Goal: Task Accomplishment & Management: Use online tool/utility

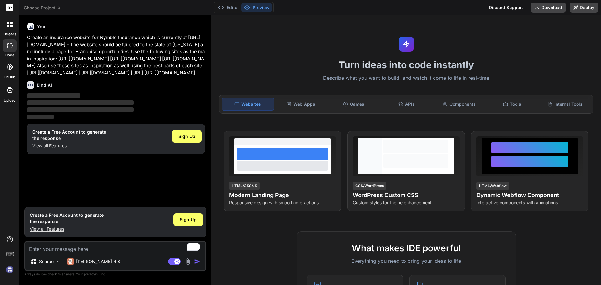
drag, startPoint x: 168, startPoint y: 78, endPoint x: 26, endPoint y: 36, distance: 147.8
click at [26, 36] on div "You Create an insurance website for Nymble Insurance which is currently at [URL…" at bounding box center [116, 111] width 181 height 183
copy p "Create an insurance website for Nymble Insurance which is currently at [URL][DO…"
click at [186, 140] on span "Sign Up" at bounding box center [186, 136] width 17 height 6
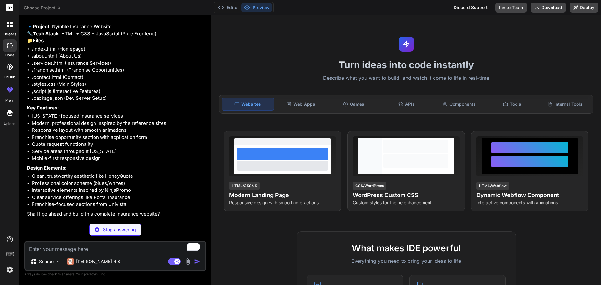
scroll to position [69, 0]
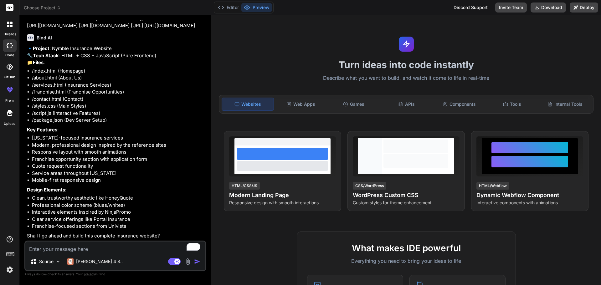
type textarea "x"
click at [109, 250] on textarea "To enrich screen reader interactions, please activate Accessibility in Grammarl…" at bounding box center [115, 247] width 180 height 11
type textarea "Y"
type textarea "x"
type textarea "Ye"
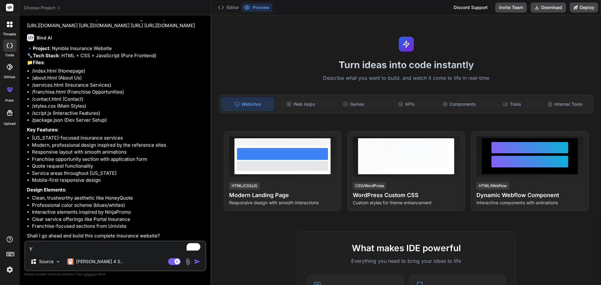
type textarea "x"
type textarea "Yes"
type textarea "x"
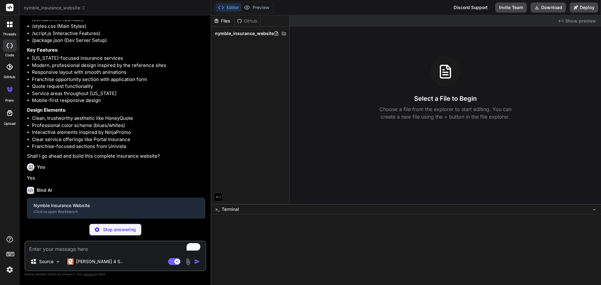
scroll to position [133, 0]
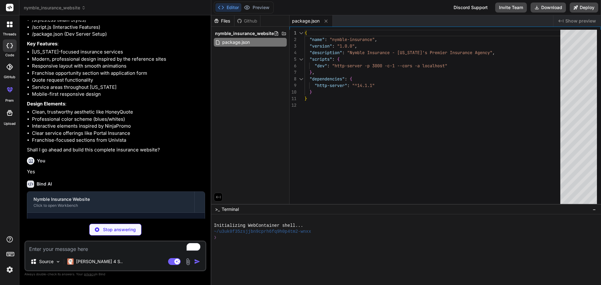
type textarea "x"
type textarea "</form> </div> </div> <script src="script.js"></script> </body> </html>"
type textarea "x"
type textarea "<input type="text" placeholder="ZIP Code" required> <button type="submit" class…"
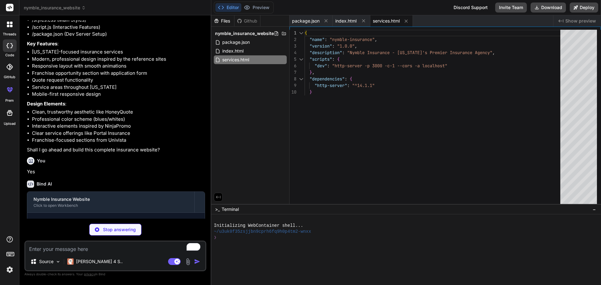
type textarea "x"
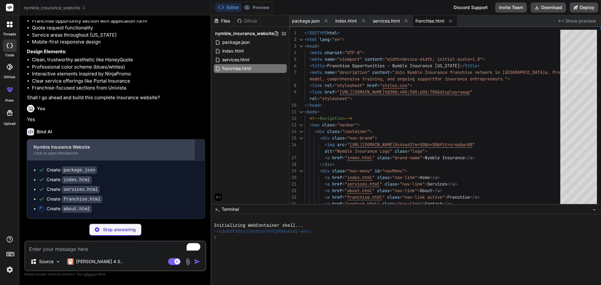
scroll to position [207, 0]
type textarea "x"
type textarea "<input type="text" placeholder="ZIP Code" required> <button type="submit" class…"
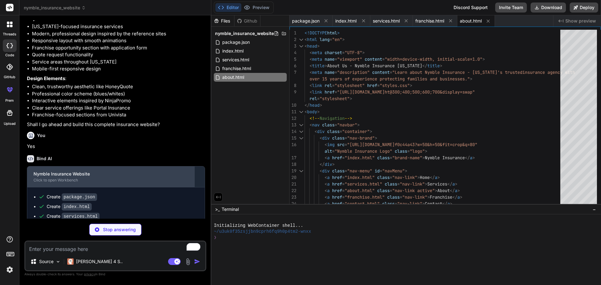
scroll to position [216, 0]
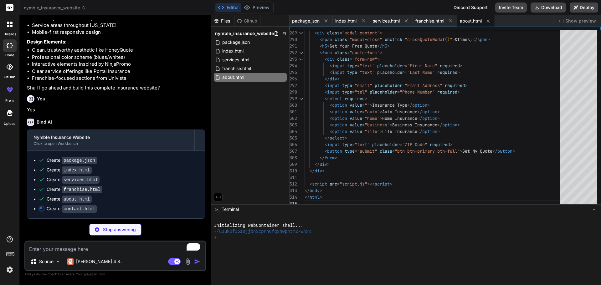
type textarea "x"
type textarea "<script src="script.js"></script> </body> </html>"
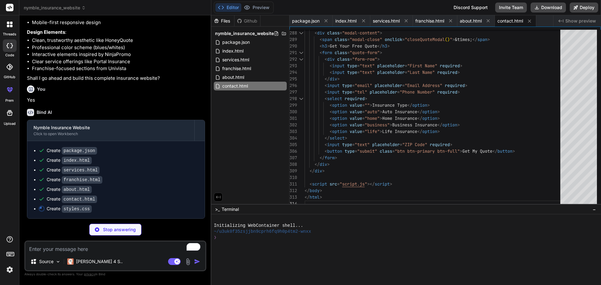
scroll to position [226, 0]
type textarea "x"
type textarea "animation-delay: 0.2s; } [data-aos-delay="300"] { animation-delay: 0.3s; }"
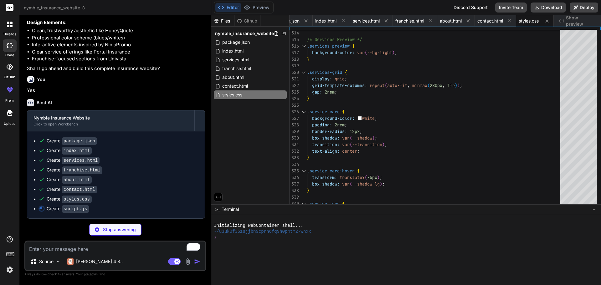
scroll to position [236, 0]
type textarea "x"
type textarea "// Add loading animation window.addEventListener('load', () => { document.body.…"
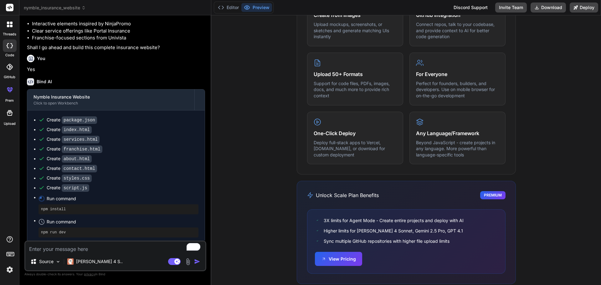
scroll to position [30, 0]
type textarea "x"
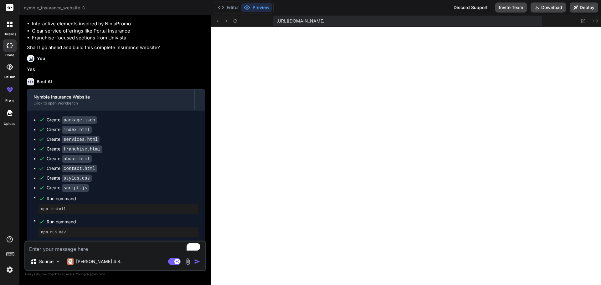
scroll to position [274, 0]
click at [233, 7] on button "Editor" at bounding box center [228, 7] width 26 height 9
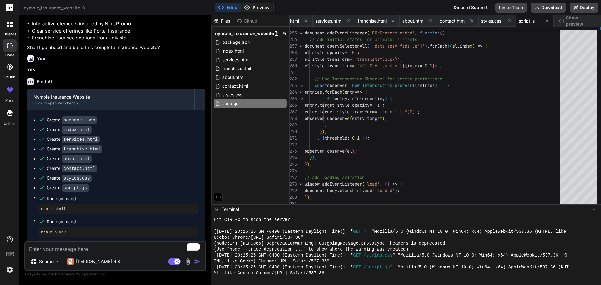
click at [257, 6] on button "Preview" at bounding box center [256, 7] width 31 height 9
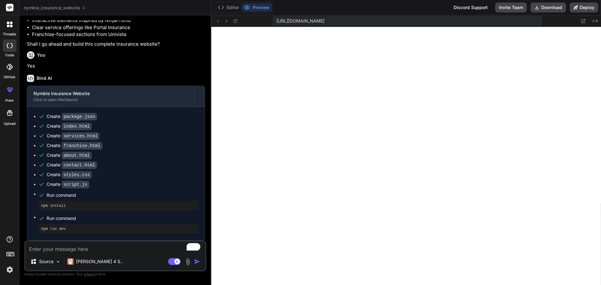
scroll to position [260, 0]
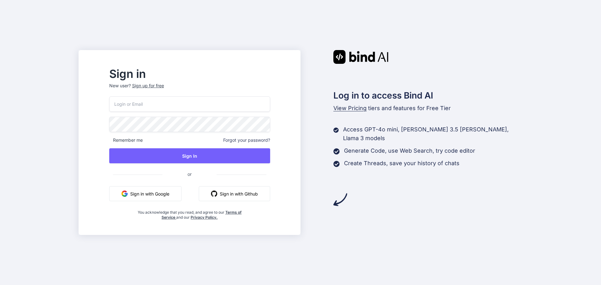
click at [193, 106] on input "email" at bounding box center [189, 103] width 161 height 15
type input "tadowsean@gmail.com"
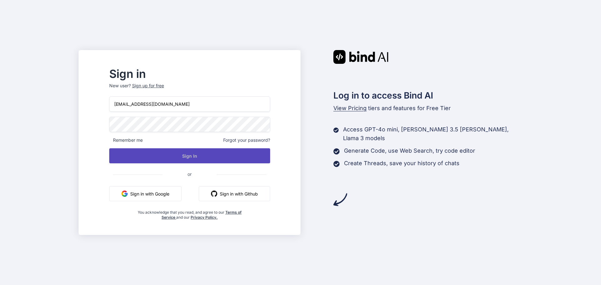
click at [198, 155] on button "Sign In" at bounding box center [189, 155] width 161 height 15
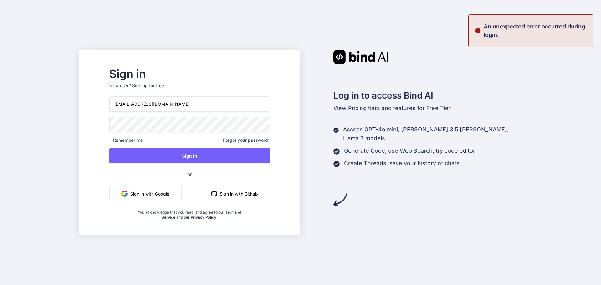
click at [164, 88] on div "Sign up for free" at bounding box center [148, 86] width 32 height 6
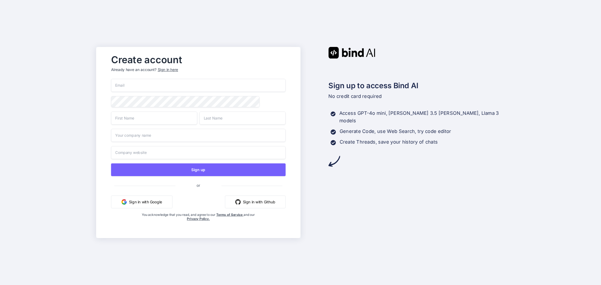
click at [172, 82] on input "email" at bounding box center [198, 85] width 175 height 13
type input "tadowsean@gmail.com"
type input "Sean"
type input "Williams"
type input "Nymble"
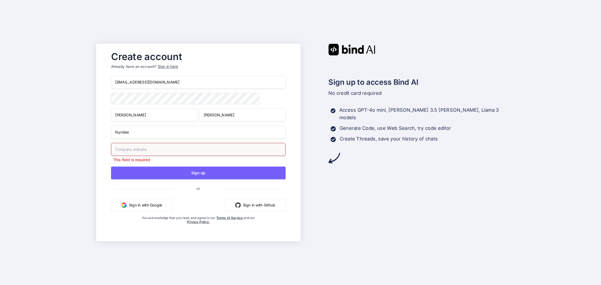
click at [147, 155] on input "text" at bounding box center [198, 149] width 175 height 13
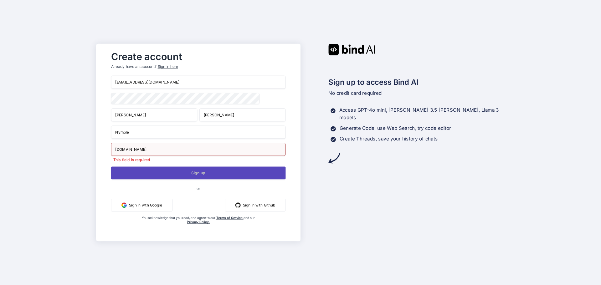
type input "citadel-insurance.com"
click at [188, 175] on button "Sign up" at bounding box center [198, 173] width 175 height 13
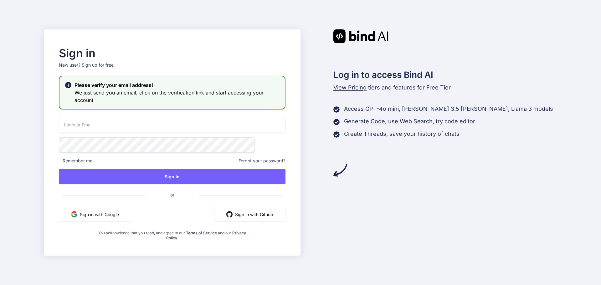
click at [181, 128] on input "email" at bounding box center [172, 124] width 227 height 15
type input "tadowsean@gmail.com"
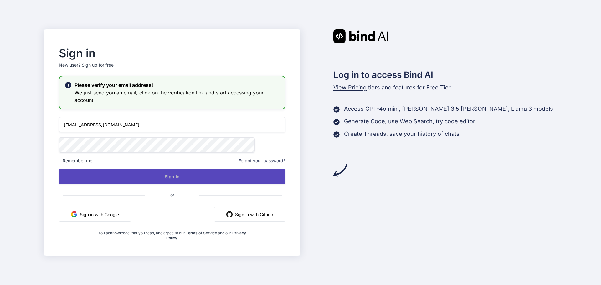
click at [185, 176] on button "Sign In" at bounding box center [172, 176] width 227 height 15
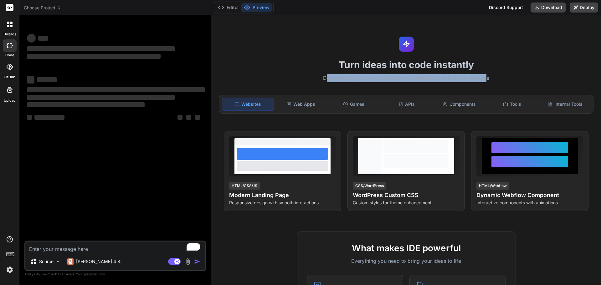
drag, startPoint x: 324, startPoint y: 79, endPoint x: 486, endPoint y: 80, distance: 162.4
click at [486, 80] on p "Describe what you want to build, and watch it come to life in real-time" at bounding box center [406, 78] width 382 height 8
click at [483, 80] on p "Describe what you want to build, and watch it come to life in real-time" at bounding box center [406, 78] width 382 height 8
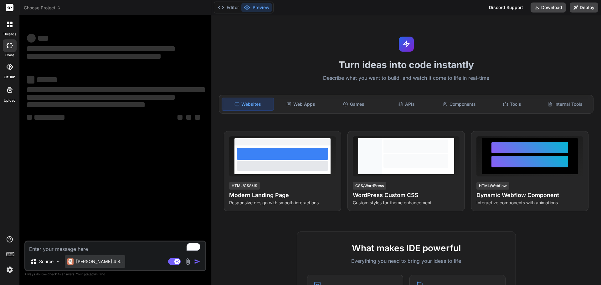
click at [96, 263] on p "[PERSON_NAME] 4 S.." at bounding box center [99, 262] width 47 height 6
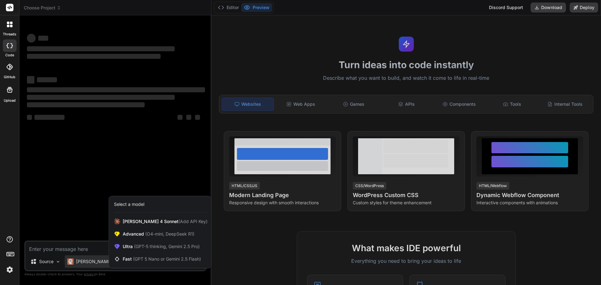
click at [96, 263] on div at bounding box center [300, 142] width 601 height 285
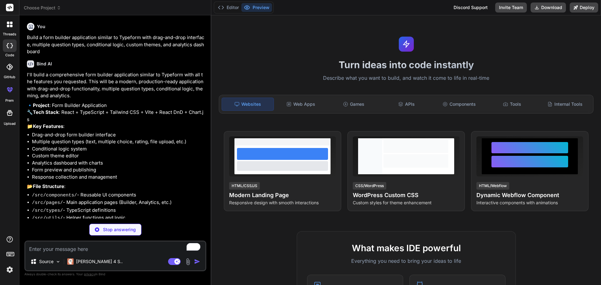
scroll to position [11, 0]
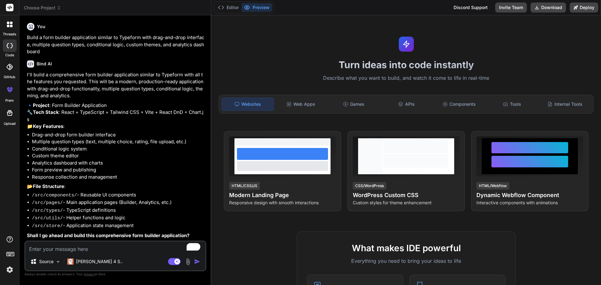
type textarea "x"
click at [118, 251] on textarea "To enrich screen reader interactions, please activate Accessibility in Grammarl…" at bounding box center [115, 247] width 180 height 11
type textarea "Y"
type textarea "x"
type textarea "Ye"
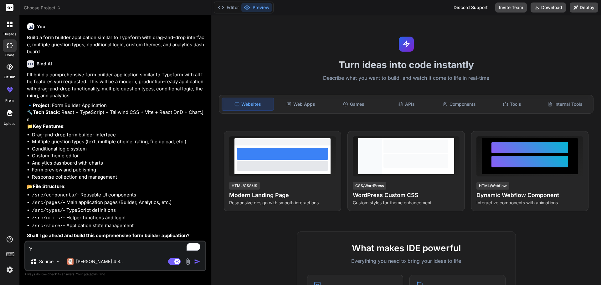
type textarea "x"
type textarea "Yes"
type textarea "x"
type textarea "Yes."
type textarea "x"
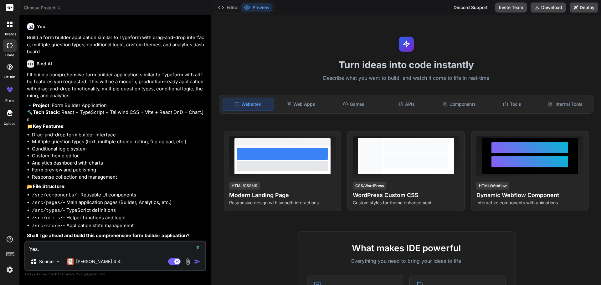
type textarea "Yes."
type textarea "x"
type textarea "Yes. M"
type textarea "x"
type textarea "Yes. Ma"
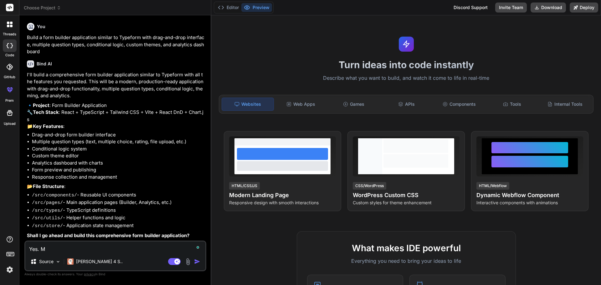
type textarea "x"
type textarea "Yes. Mak"
type textarea "x"
type textarea "Yes. Make"
type textarea "x"
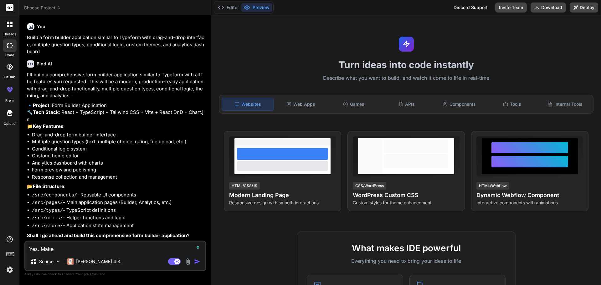
type textarea "Yes. Make"
type textarea "x"
type textarea "Yes. Make t"
type textarea "x"
type textarea "Yes. Make th"
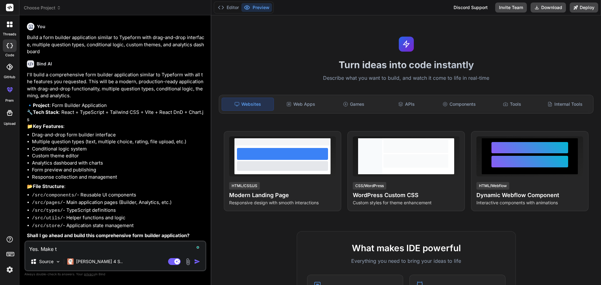
type textarea "x"
type textarea "Yes. Make thi"
type textarea "x"
type textarea "Yes. Make this"
type textarea "x"
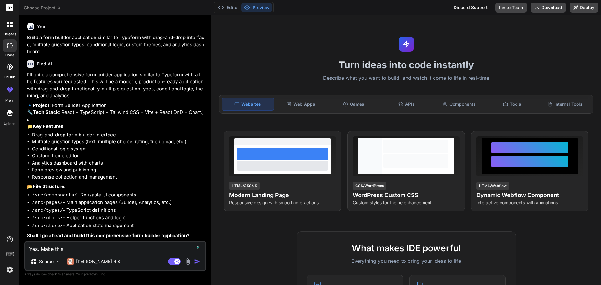
type textarea "Yes. Make this"
type textarea "x"
type textarea "Yes. Make this v"
type textarea "x"
type textarea "Yes. Make this ve"
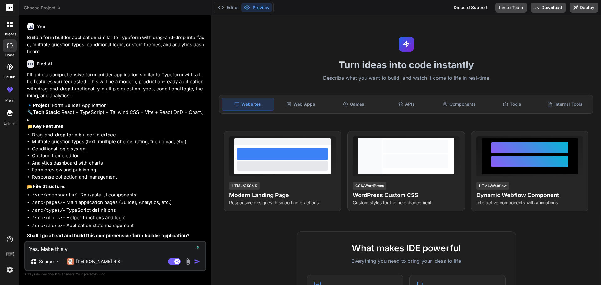
type textarea "x"
type textarea "Yes. Make this ver"
type textarea "x"
type textarea "Yes. Make this vers"
type textarea "x"
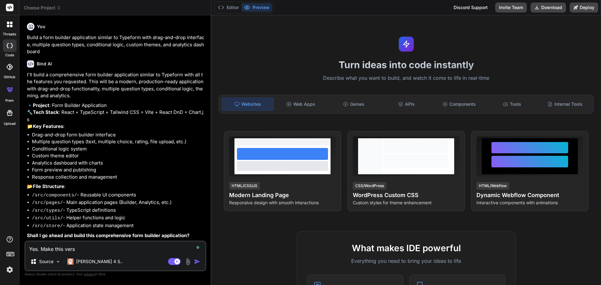
type textarea "Yes. Make this versi"
type textarea "x"
type textarea "Yes. Make this versio"
type textarea "x"
type textarea "Yes. Make this version"
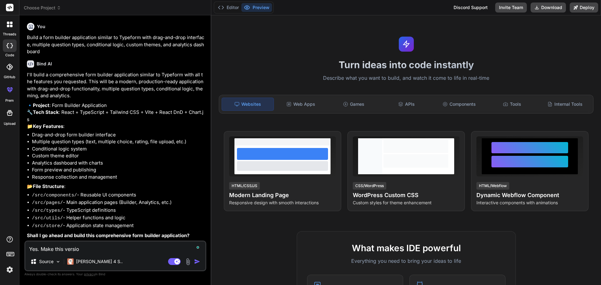
type textarea "x"
type textarea "Yes. Make this version"
type textarea "x"
type textarea "Yes. Make this version i"
type textarea "x"
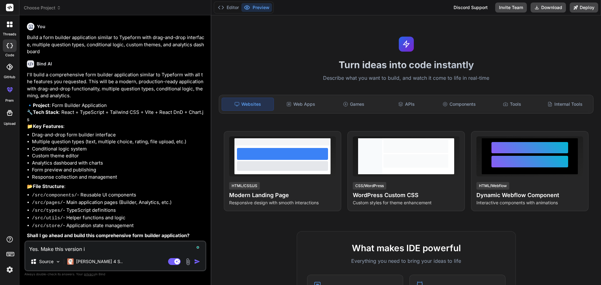
type textarea "Yes. Make this version in"
type textarea "x"
type textarea "Yes. Make this version ins"
type textarea "x"
type textarea "Yes. Make this version insu"
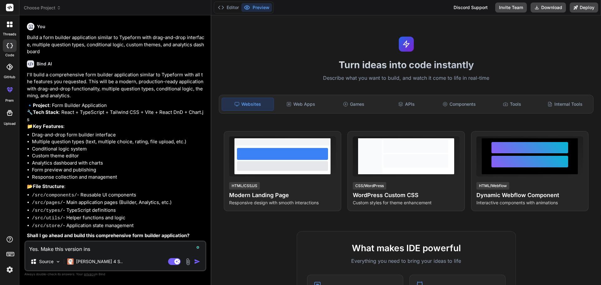
type textarea "x"
type textarea "Yes. Make this version insur"
type textarea "x"
type textarea "Yes. Make this version insura"
type textarea "x"
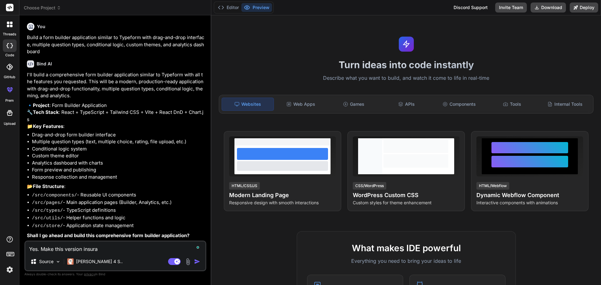
type textarea "Yes. Make this version insuran"
type textarea "x"
type textarea "Yes. Make this version insuranc"
type textarea "x"
type textarea "Yes. Make this version insurance"
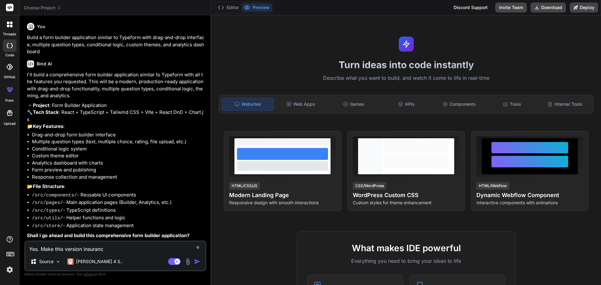
type textarea "x"
type textarea "Yes. Make this version insurance"
type textarea "x"
type textarea "Yes. Make this version insurance s"
type textarea "x"
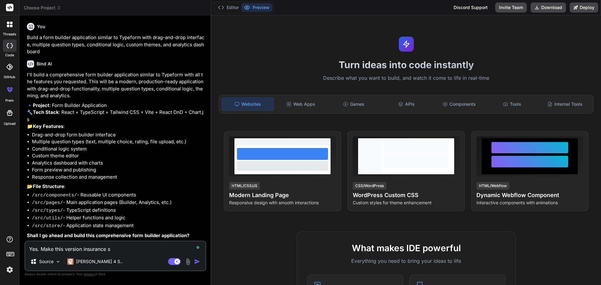
type textarea "Yes. Make this version insurance s;"
type textarea "x"
type textarea "Yes. Make this version insurance s;e"
type textarea "x"
type textarea "Yes. Make this version insurance s;"
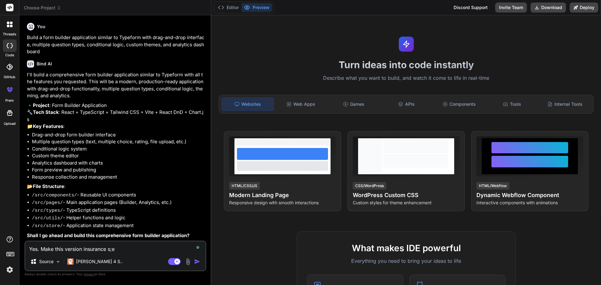
type textarea "x"
type textarea "Yes. Make this version insurance s"
type textarea "x"
type textarea "Yes. Make this version insurance sp"
type textarea "x"
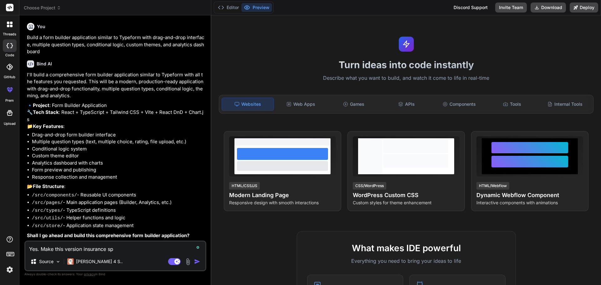
type textarea "Yes. Make this version insurance spe"
type textarea "x"
type textarea "Yes. Make this version insurance spec"
type textarea "x"
type textarea "Yes. Make this version insurance speci"
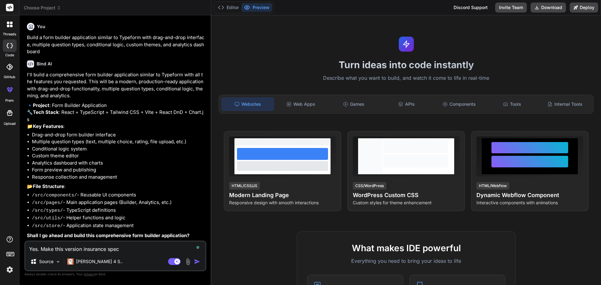
type textarea "x"
type textarea "Yes. Make this version insurance specif"
type textarea "x"
type textarea "Yes. Make this version insurance specifi"
type textarea "x"
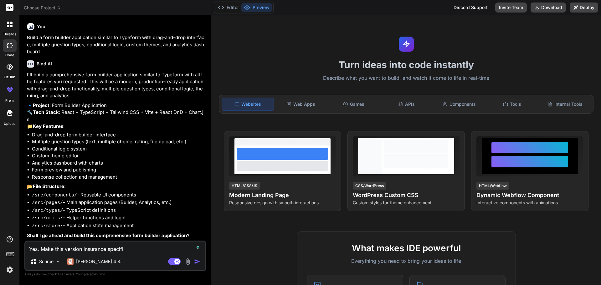
type textarea "Yes. Make this version insurance specific"
type textarea "x"
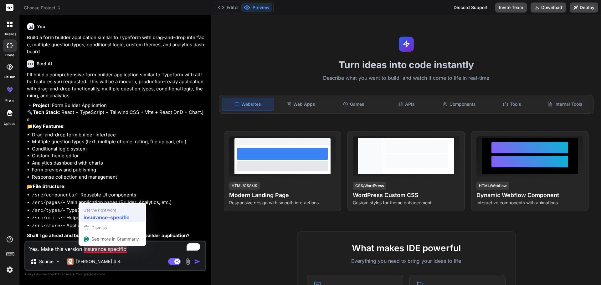
type textarea "Yes. Make this version insurance-specific"
type textarea "x"
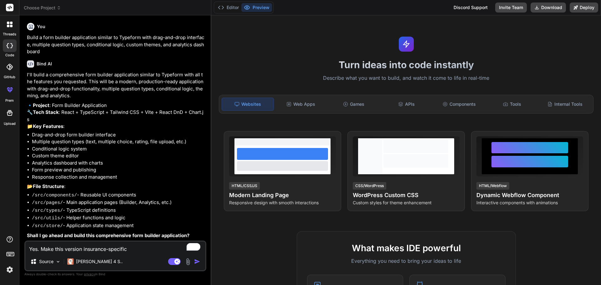
type textarea "Yes. Make this version insurance-specific."
type textarea "x"
type textarea "Yes. Make this version insurance-specific."
type textarea "x"
type textarea "Yes. Make this version insurance-specific. T"
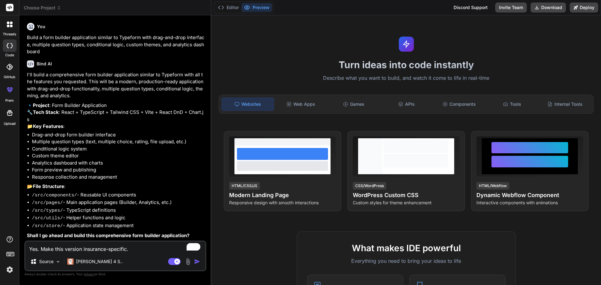
type textarea "x"
type textarea "Yes. Make this version insurance-specific. Th"
type textarea "x"
type textarea "Yes. Make this version insurance-specific. The"
type textarea "x"
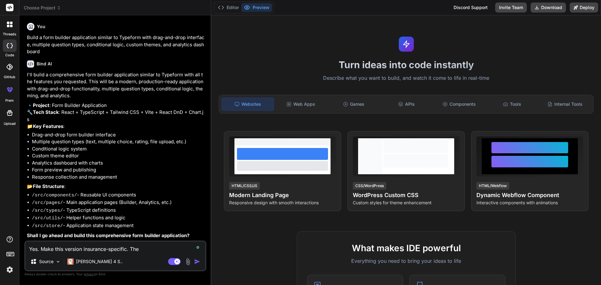
type textarea "Yes. Make this version insurance-specific. The"
type textarea "x"
type textarea "Yes. Make this version insurance-specific. The b"
type textarea "x"
type textarea "Yes. Make this version insurance-specific. The bu"
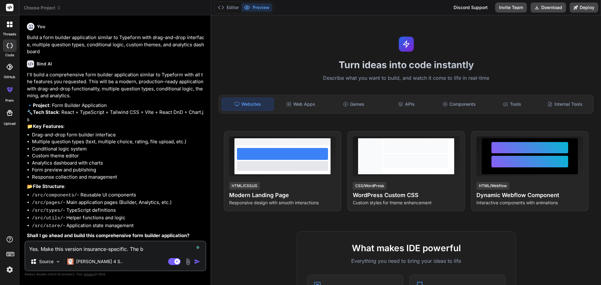
type textarea "x"
type textarea "Yes. Make this version insurance-specific. The bui"
type textarea "x"
type textarea "Yes. Make this version insurance-specific. The buil"
type textarea "x"
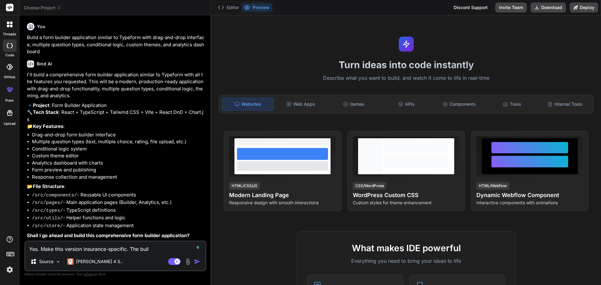
type textarea "Yes. Make this version insurance-specific. The build"
type textarea "x"
type textarea "Yes. Make this version insurance-specific. The builde"
type textarea "x"
type textarea "Yes. Make this version insurance-specific. The builder"
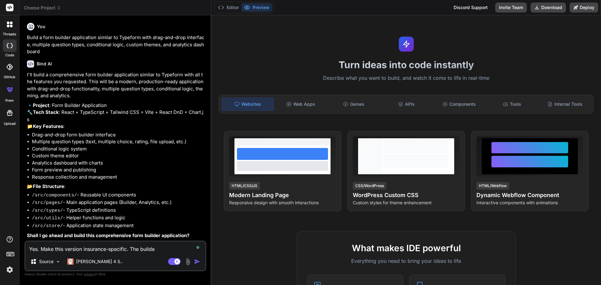
type textarea "x"
type textarea "Yes. Make this version insurance-specific. The builder"
type textarea "x"
type textarea "Yes. Make this version insurance-specific. The builder m"
type textarea "x"
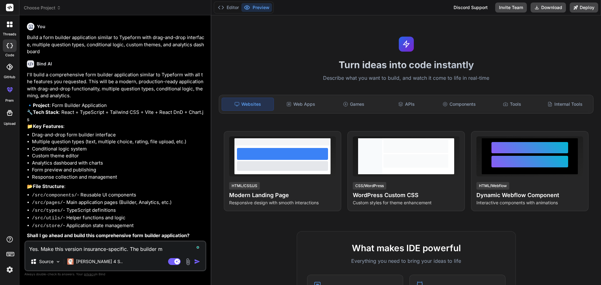
type textarea "Yes. Make this version insurance-specific. The builder mu"
type textarea "x"
type textarea "Yes. Make this version insurance-specific. The builder mus"
type textarea "x"
type textarea "Yes. Make this version insurance-specific. The builder must"
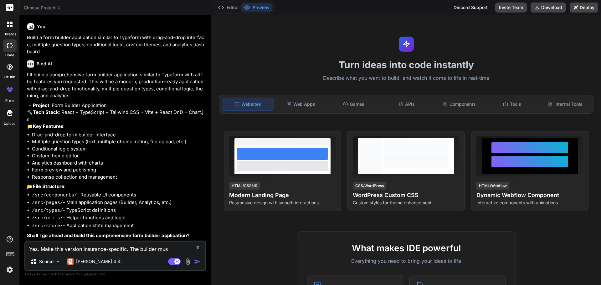
type textarea "x"
type textarea "Yes. Make this version insurance-specific. The builder must"
type textarea "x"
type textarea "Yes. Make this version insurance-specific. The builder must a"
type textarea "x"
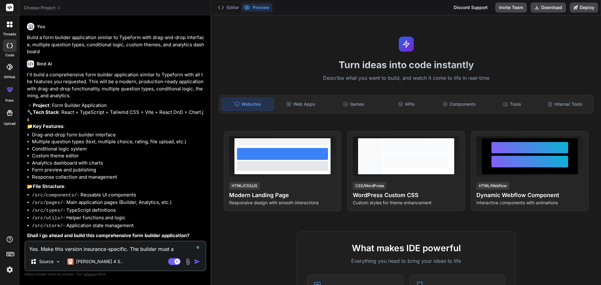
type textarea "Yes. Make this version insurance-specific. The builder must al"
type textarea "x"
type textarea "Yes. Make this version insurance-specific. The builder must alo"
type textarea "x"
type textarea "Yes. Make this version insurance-specific. The builder must alos"
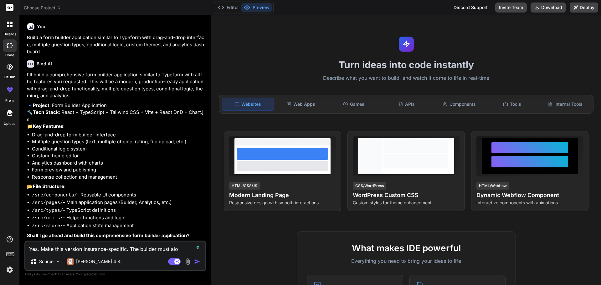
type textarea "x"
type textarea "Yes. Make this version insurance-specific. The builder must alos"
type textarea "x"
type textarea "Yes. Make this version insurance-specific. The builder must alos"
type textarea "x"
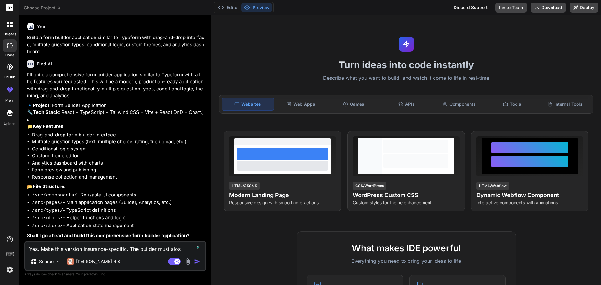
type textarea "Yes. Make this version insurance-specific. The builder must alo"
type textarea "x"
type textarea "Yes. Make this version insurance-specific. The builder must al"
type textarea "x"
type textarea "Yes. Make this version insurance-specific. The builder must als"
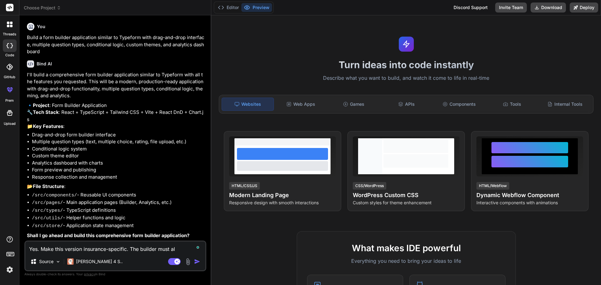
type textarea "x"
type textarea "Yes. Make this version insurance-specific. The builder must also"
type textarea "x"
type textarea "Yes. Make this version insurance-specific. The builder must also"
type textarea "x"
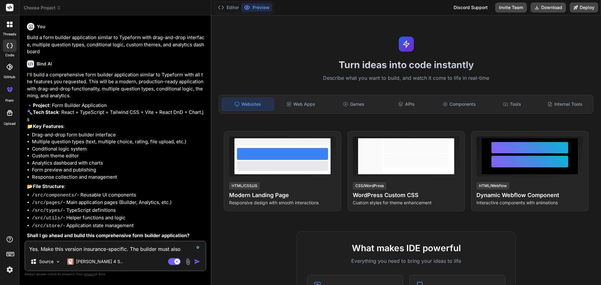
type textarea "Yes. Make this version insurance-specific. The builder must also h"
type textarea "x"
type textarea "Yes. Make this version insurance-specific. The builder must also ha"
type textarea "x"
type textarea "Yes. Make this version insurance-specific. The builder must also hav"
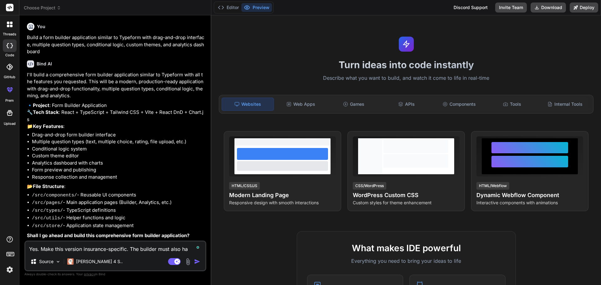
type textarea "x"
type textarea "Yes. Make this version insurance-specific. The builder must also have"
type textarea "x"
type textarea "Yes. Make this version insurance-specific. The builder must also have"
type textarea "x"
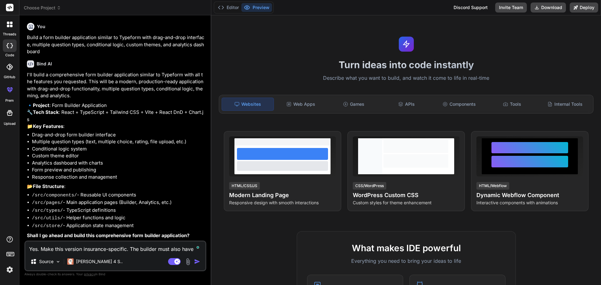
type textarea "Yes. Make this version insurance-specific. The builder must also have a"
type textarea "x"
type textarea "Yes. Make this version insurance-specific. The builder must also have a"
type textarea "x"
type textarea "Yes. Make this version insurance-specific. The builder must also have a u"
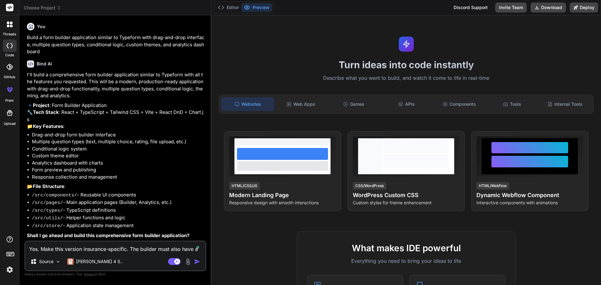
type textarea "x"
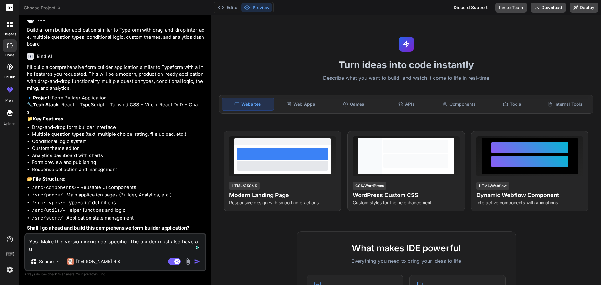
type textarea "Yes. Make this version insurance-specific. The builder must also have a un"
type textarea "x"
type textarea "Yes. Make this version insurance-specific. The builder must also have a uni"
type textarea "x"
type textarea "Yes. Make this version insurance-specific. The builder must also have a uniq"
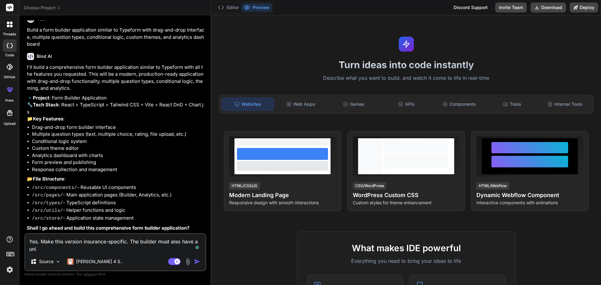
type textarea "x"
type textarea "Yes. Make this version insurance-specific. The builder must also have a uniqu"
type textarea "x"
type textarea "Yes. Make this version insurance-specific. The builder must also have a unique"
type textarea "x"
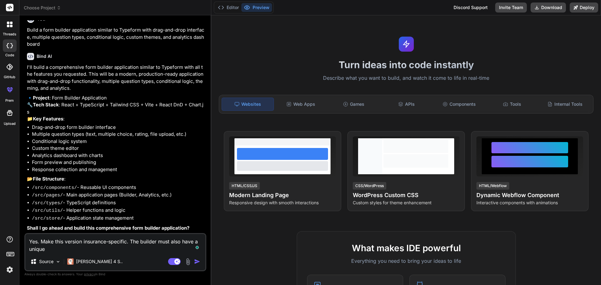
type textarea "Yes. Make this version insurance-specific. The builder must also have a unique"
type textarea "x"
type textarea "Yes. Make this version insurance-specific. The builder must also have a unique ""
type textarea "x"
type textarea "Yes. Make this version insurance-specific. The builder must also have a unique …"
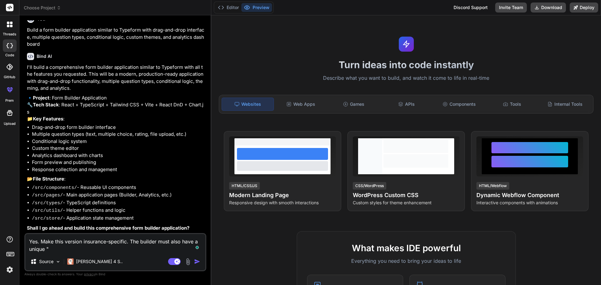
type textarea "x"
type textarea "Yes. Make this version insurance-specific. The builder must also have a unique …"
type textarea "x"
type textarea "Yes. Make this version insurance-specific. The builder must also have a unique …"
type textarea "x"
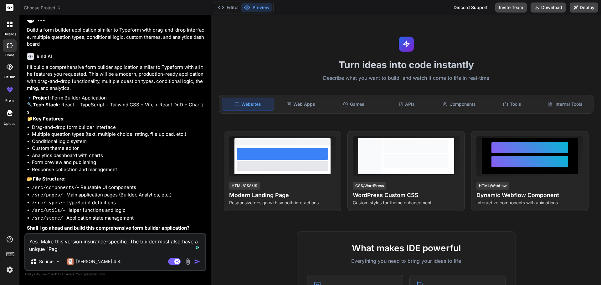
type textarea "Yes. Make this version insurance-specific. The builder must also have a unique …"
type textarea "x"
type textarea "Yes. Make this version insurance-specific. The builder must also have a unique …"
type textarea "x"
type textarea "Yes. Make this version insurance-specific. The builder must also have a unique …"
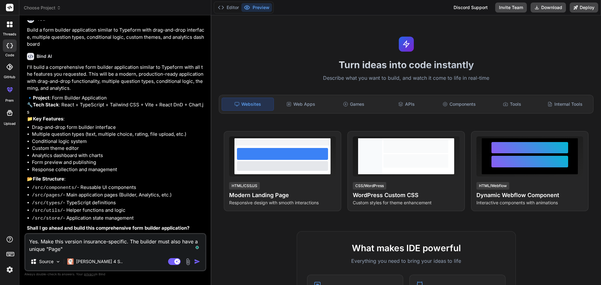
type textarea "x"
type textarea "Yes. Make this version insurance-specific. The builder must also have a unique …"
type textarea "x"
type textarea "Yes. Make this version insurance-specific. The builder must also have a unique …"
type textarea "x"
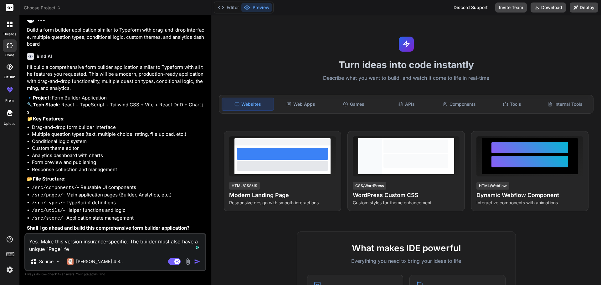
type textarea "Yes. Make this version insurance-specific. The builder must also have a unique …"
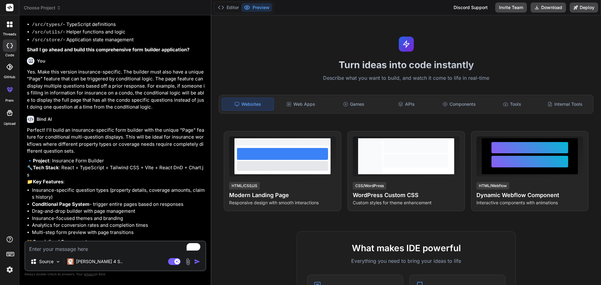
scroll to position [270, 0]
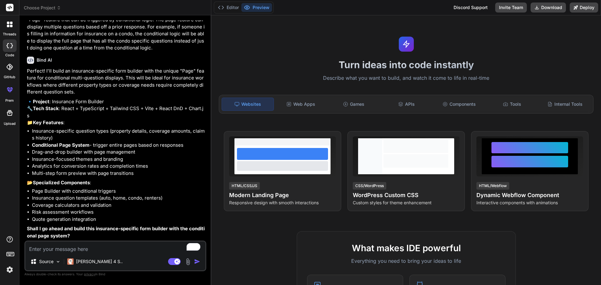
click at [106, 245] on textarea "To enrich screen reader interactions, please activate Accessibility in Grammarl…" at bounding box center [115, 247] width 180 height 11
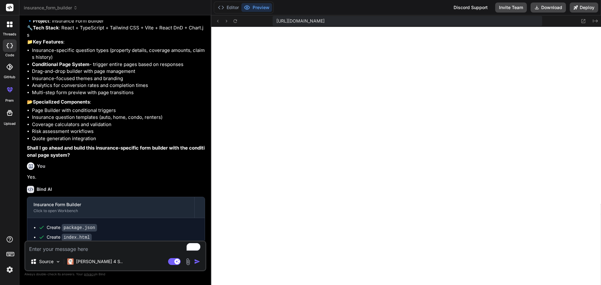
scroll to position [608, 0]
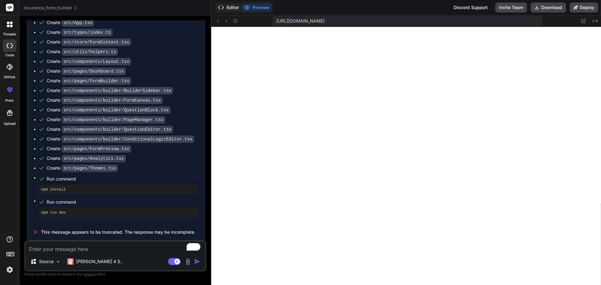
click at [225, 10] on button "Editor" at bounding box center [228, 7] width 26 height 9
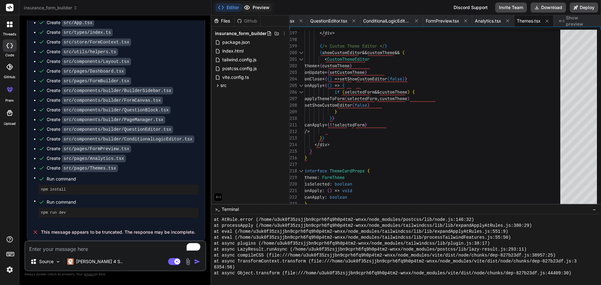
click at [256, 5] on button "Preview" at bounding box center [256, 7] width 31 height 9
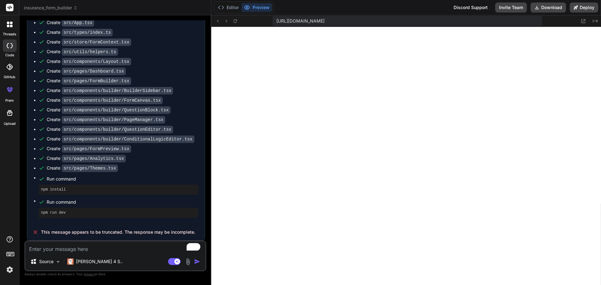
click at [325, 20] on span "https://u3uk0f35zsjjbn9cprh6fq9h0p4tm2-wnxx--5173--96435430.local-corp.webconta…" at bounding box center [300, 21] width 48 height 6
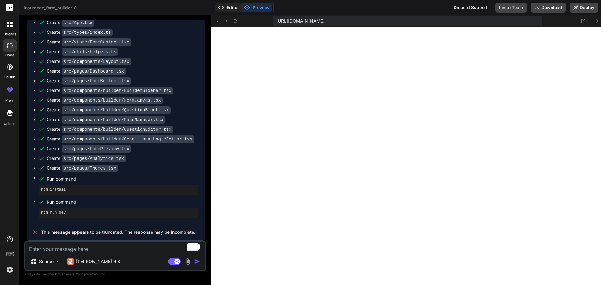
click at [228, 8] on button "Editor" at bounding box center [228, 7] width 26 height 9
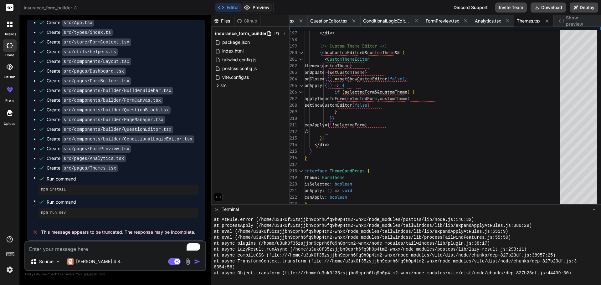
click at [263, 8] on button "Preview" at bounding box center [256, 7] width 31 height 9
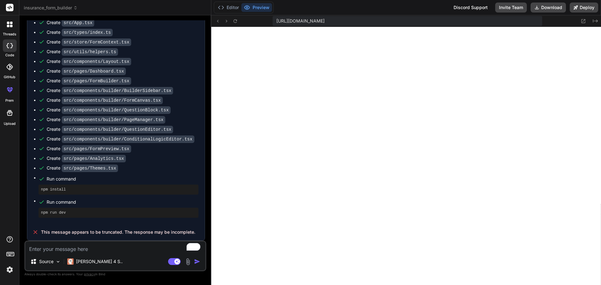
click at [93, 248] on textarea "To enrich screen reader interactions, please activate Accessibility in Grammarl…" at bounding box center [115, 247] width 180 height 11
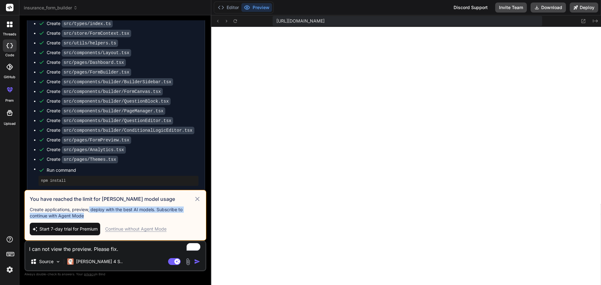
drag, startPoint x: 118, startPoint y: 209, endPoint x: 184, endPoint y: 215, distance: 66.6
click at [184, 215] on p "Create applications, preview, deploy with the best AI models. Subscribe to cont…" at bounding box center [115, 213] width 171 height 13
click at [144, 230] on div "Continue without Agent Mode" at bounding box center [135, 229] width 61 height 6
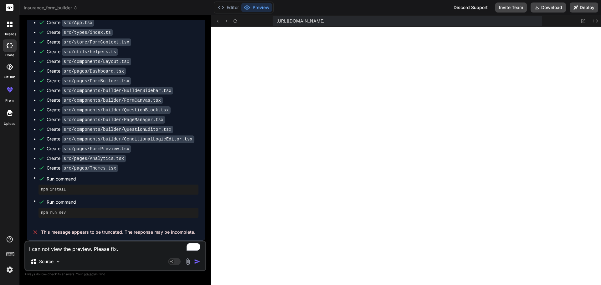
click at [126, 250] on textarea "I can not view the preview. Please fix." at bounding box center [115, 247] width 180 height 11
click at [194, 262] on div "Agent Mode. When this toggle is activated, AI automatically makes decisions, re…" at bounding box center [185, 262] width 36 height 8
click at [151, 249] on textarea "I can not view the preview. Please fix." at bounding box center [115, 247] width 180 height 11
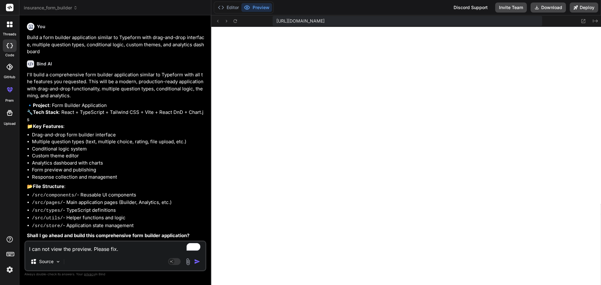
scroll to position [624, 0]
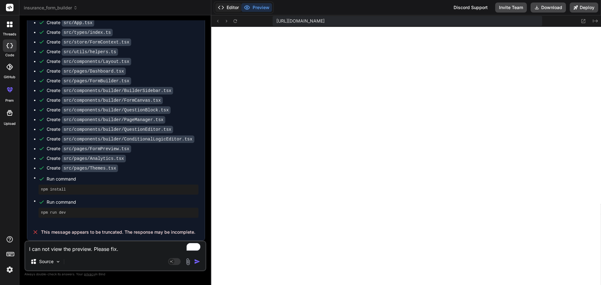
click at [233, 10] on button "Editor" at bounding box center [228, 7] width 26 height 9
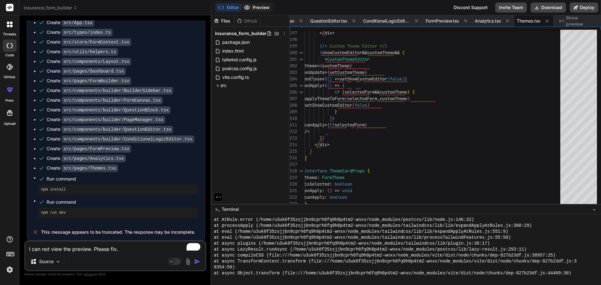
click at [260, 9] on button "Preview" at bounding box center [256, 7] width 31 height 9
